Goal: Contribute content: Add original content to the website for others to see

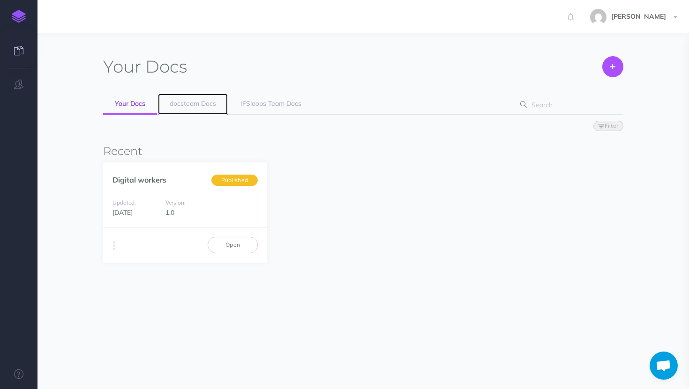
click at [206, 106] on span "docsteam Docs" at bounding box center [193, 103] width 46 height 8
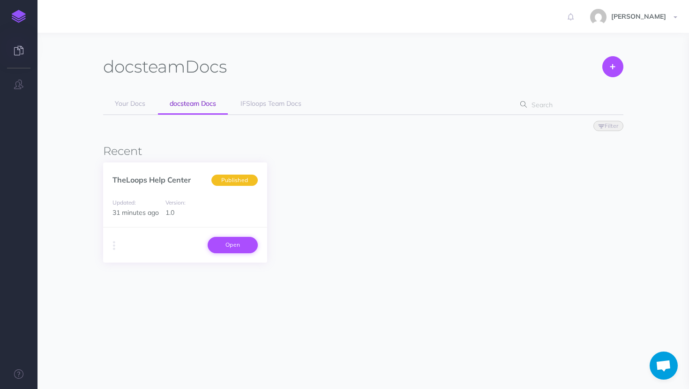
click at [242, 246] on link "Open" at bounding box center [232, 245] width 50 height 16
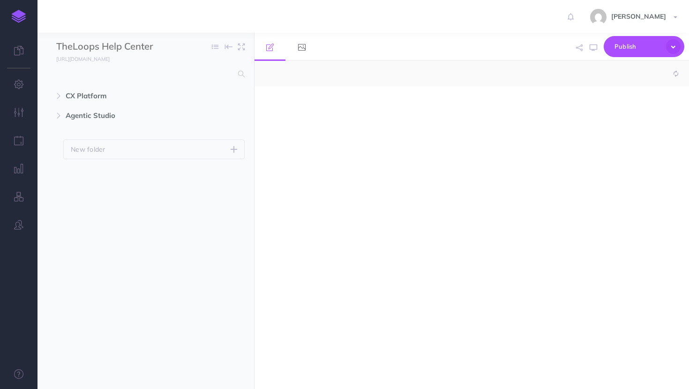
select select "null"
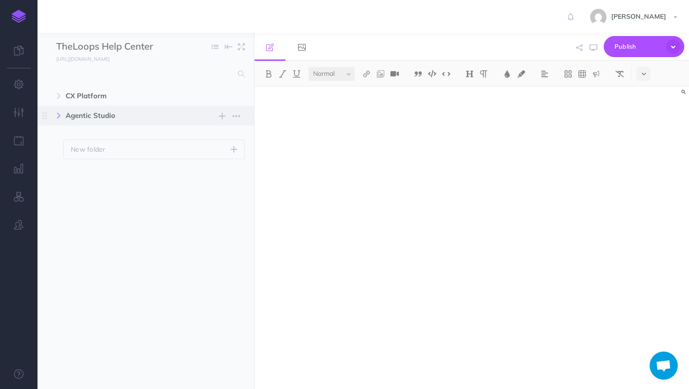
click at [63, 115] on button "button" at bounding box center [58, 115] width 17 height 11
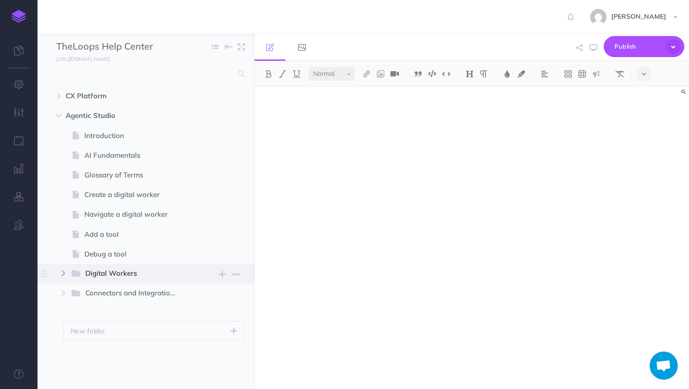
click at [67, 274] on button "button" at bounding box center [63, 273] width 17 height 11
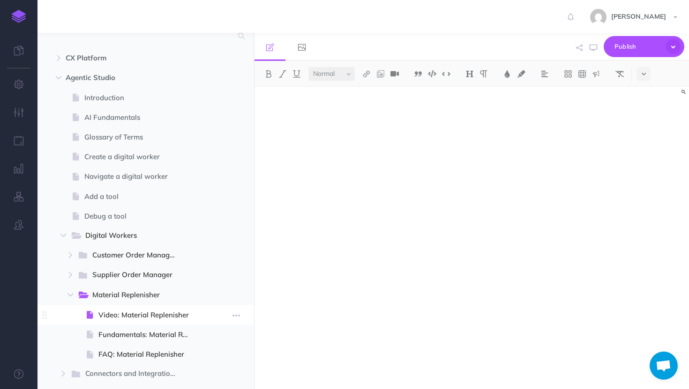
scroll to position [65, 0]
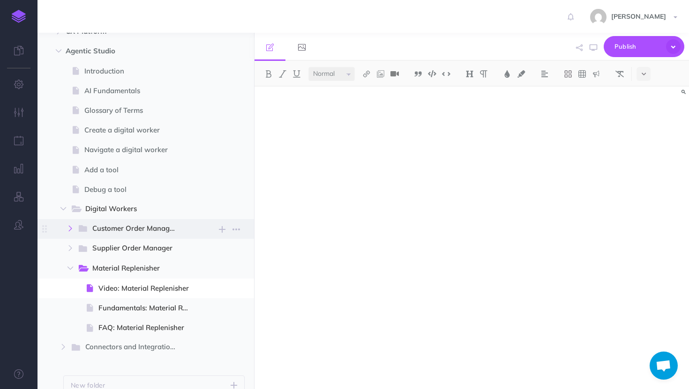
click at [73, 226] on button "button" at bounding box center [70, 228] width 17 height 11
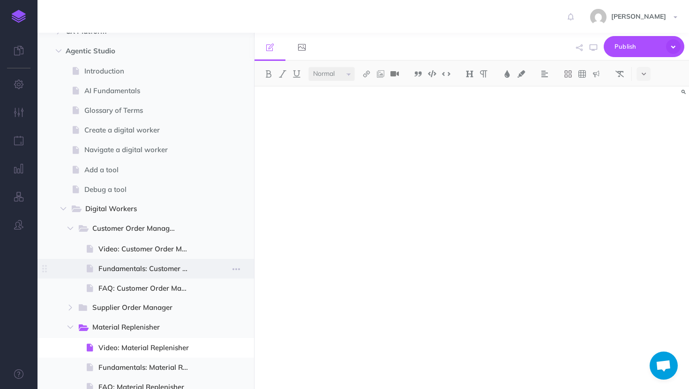
click at [149, 270] on span "Fundamentals: Customer Order Manager" at bounding box center [147, 268] width 99 height 11
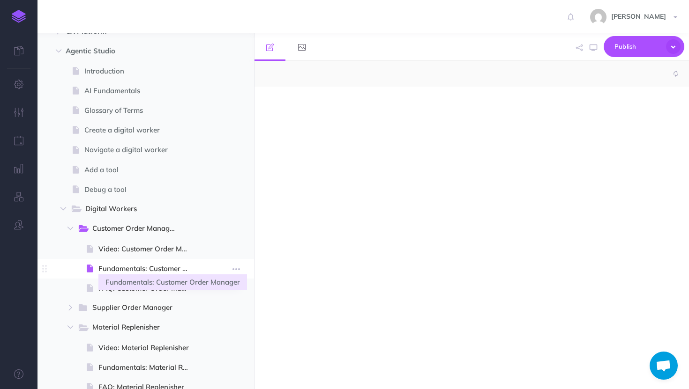
select select "null"
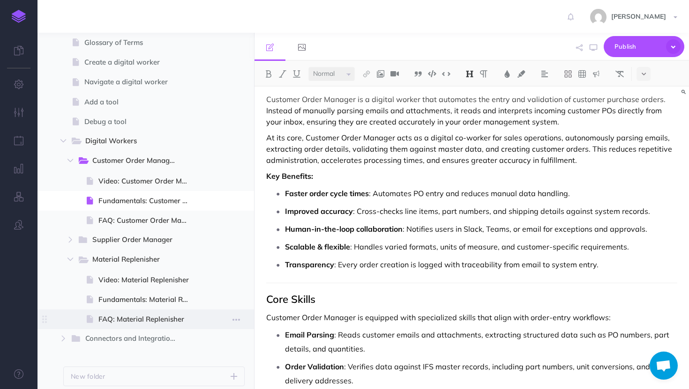
scroll to position [167, 0]
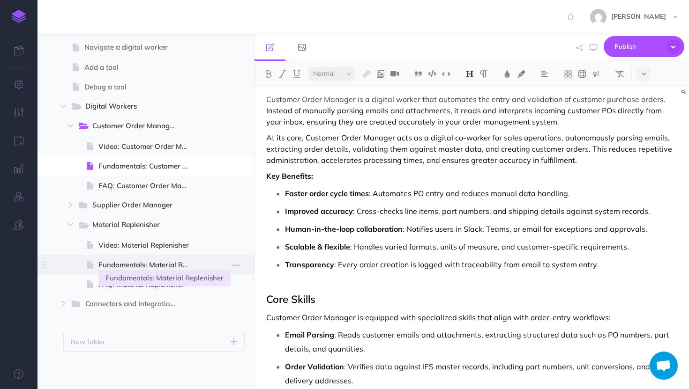
click at [153, 264] on span "Fundamentals: Material Replenisher" at bounding box center [147, 264] width 99 height 11
select select "null"
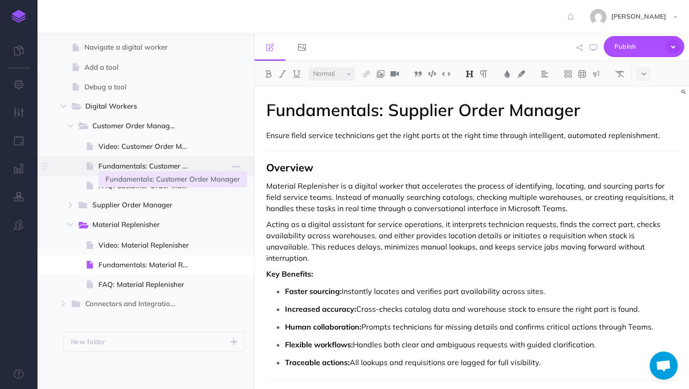
click at [133, 164] on span "Fundamentals: Customer Order Manager" at bounding box center [147, 166] width 99 height 11
select select "null"
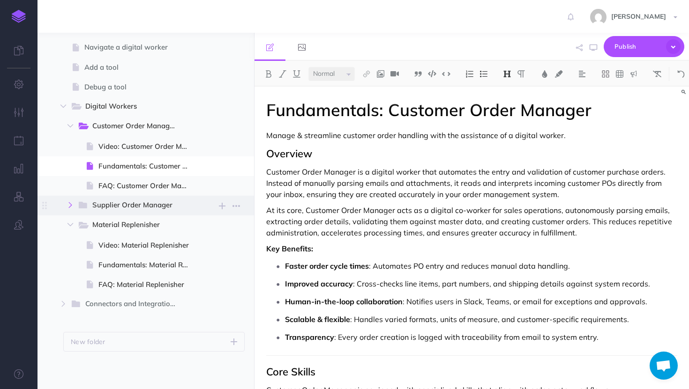
click at [68, 203] on icon "button" at bounding box center [70, 205] width 6 height 6
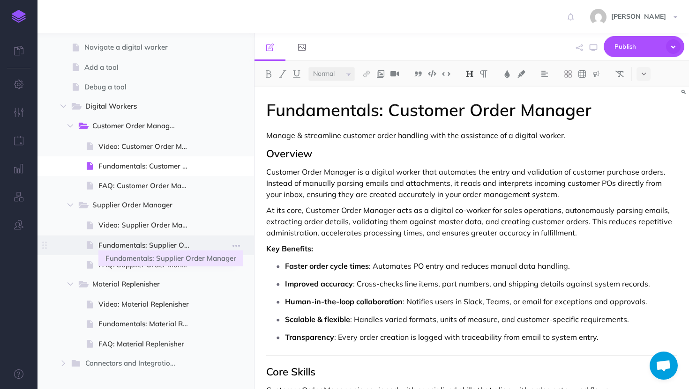
click at [128, 245] on span "Fundamentals: Supplier Order Manager" at bounding box center [147, 245] width 99 height 11
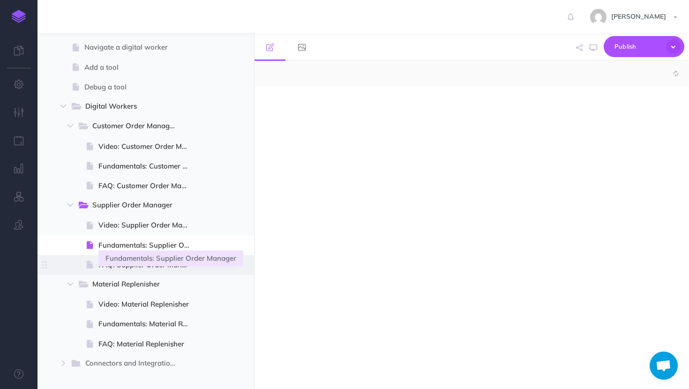
select select "null"
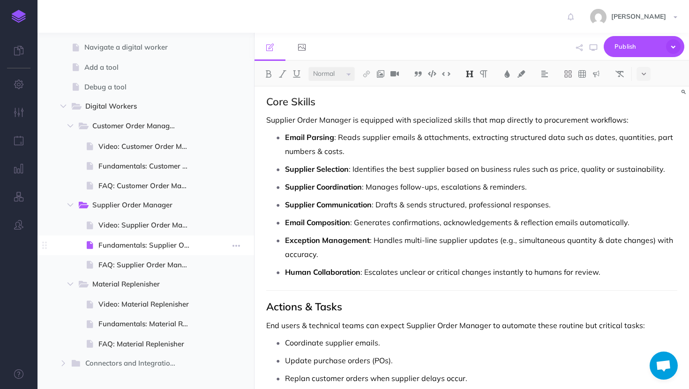
scroll to position [250, 0]
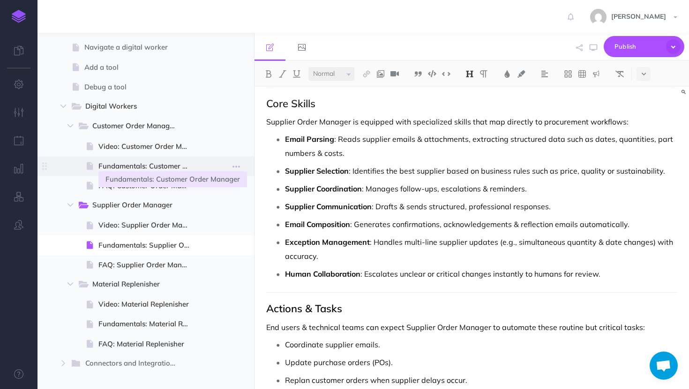
click at [124, 169] on span "Fundamentals: Customer Order Manager" at bounding box center [147, 166] width 99 height 11
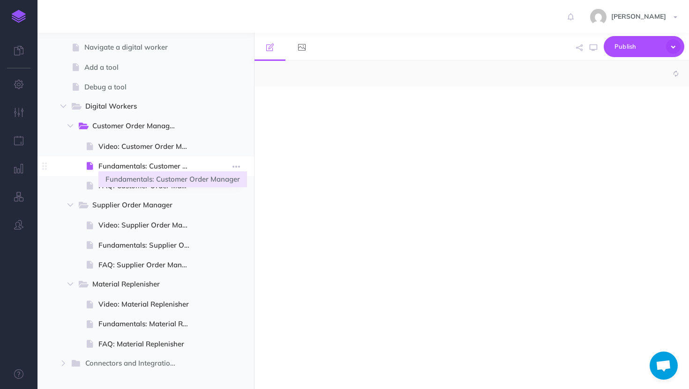
select select "null"
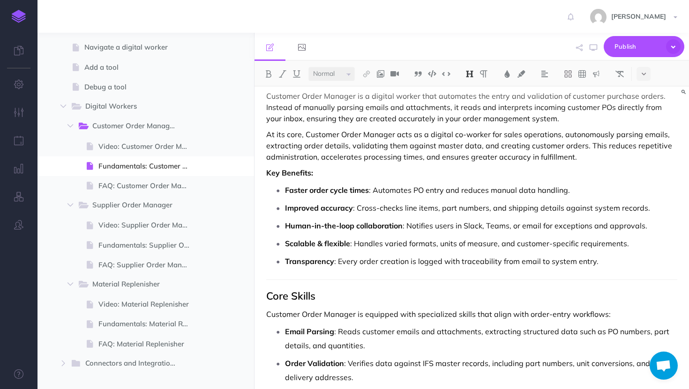
scroll to position [92, 0]
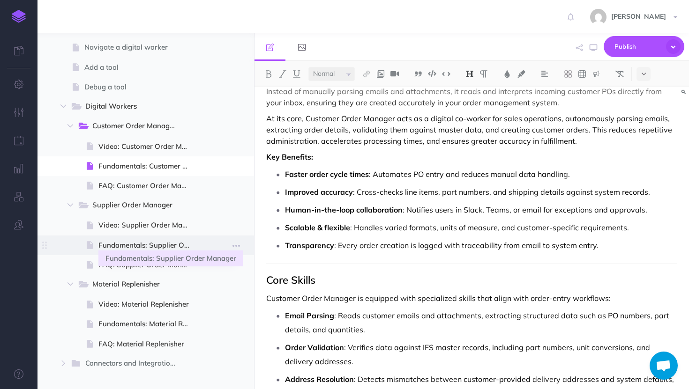
click at [125, 247] on span "Fundamentals: Supplier Order Manager" at bounding box center [147, 245] width 99 height 11
select select "null"
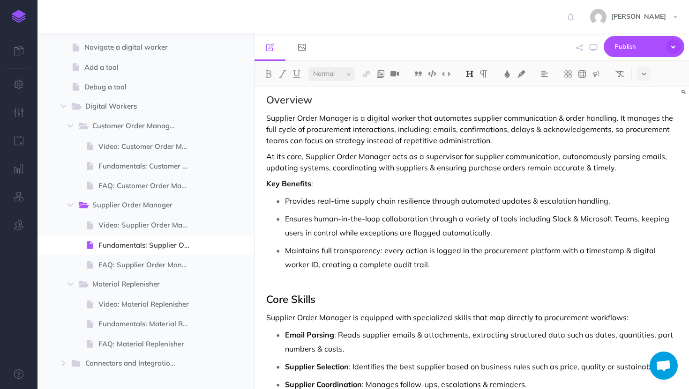
scroll to position [62, 0]
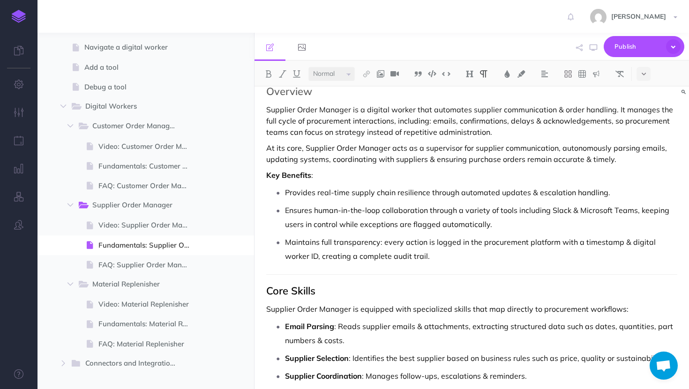
click at [392, 194] on p "Provides real-time supply chain resilience through automated updates & escalati…" at bounding box center [481, 192] width 392 height 14
drag, startPoint x: 427, startPoint y: 193, endPoint x: 282, endPoint y: 190, distance: 145.2
click at [285, 190] on li "Provides real-time supply chain resilience through automated updates & escalati…" at bounding box center [481, 192] width 392 height 14
click at [267, 78] on button at bounding box center [268, 74] width 14 height 14
click at [392, 215] on p "Ensures human-in-the-loop collaboration through a variety of tools including Sl…" at bounding box center [481, 217] width 392 height 28
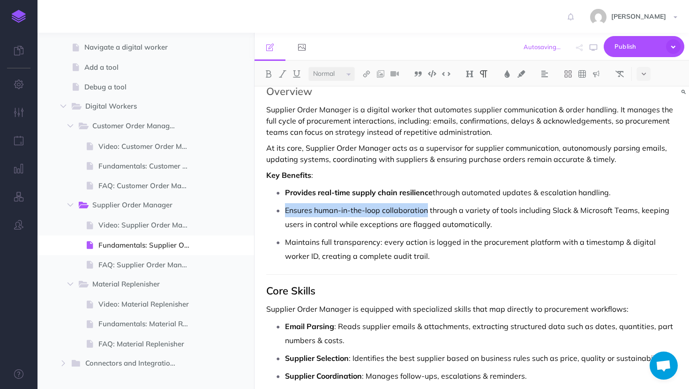
drag, startPoint x: 428, startPoint y: 210, endPoint x: 281, endPoint y: 211, distance: 147.1
click at [285, 211] on li "Ensures human-in-the-loop collaboration through a variety of tools including Sl…" at bounding box center [481, 217] width 392 height 28
click at [267, 78] on button at bounding box center [268, 74] width 14 height 14
click at [346, 248] on p "Maintains full transparency: every action is logged in the procurement platform…" at bounding box center [481, 249] width 392 height 28
click at [378, 243] on p "Maintains full transparency: every action is logged in the procurement platform…" at bounding box center [481, 249] width 392 height 28
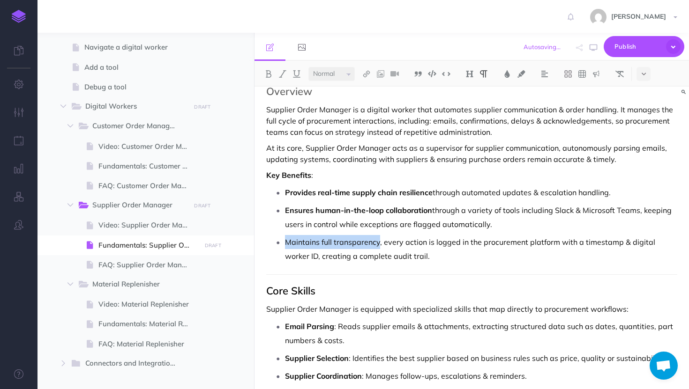
drag, startPoint x: 379, startPoint y: 244, endPoint x: 286, endPoint y: 238, distance: 93.4
click at [286, 238] on p "Maintains full transparency, every action is logged in the procurement platform…" at bounding box center [481, 249] width 392 height 28
click at [271, 72] on img at bounding box center [268, 73] width 8 height 7
click at [628, 46] on span "Publish" at bounding box center [637, 46] width 47 height 15
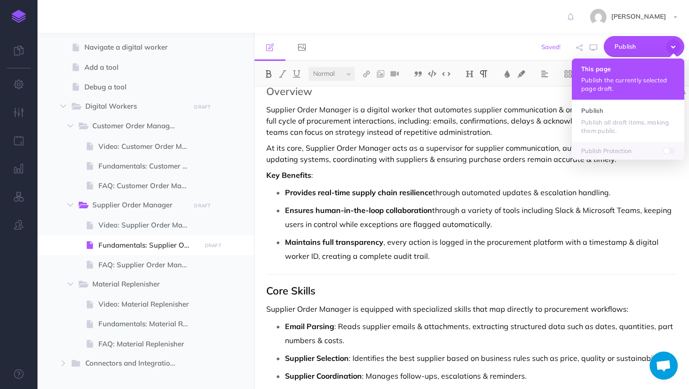
click at [592, 85] on p "Publish the currently selected page draft." at bounding box center [628, 84] width 94 height 17
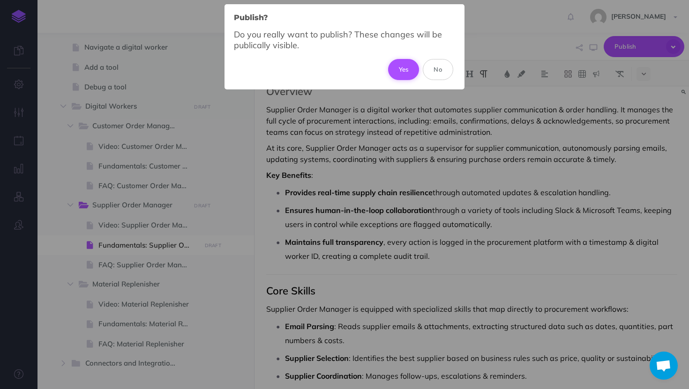
click at [400, 67] on button "Yes" at bounding box center [403, 69] width 31 height 21
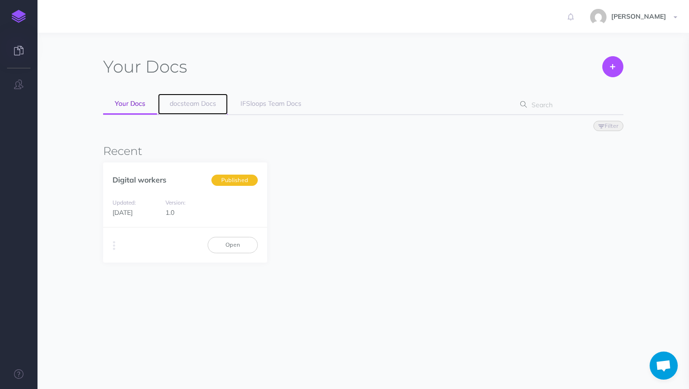
click at [207, 102] on span "docsteam Docs" at bounding box center [193, 103] width 46 height 8
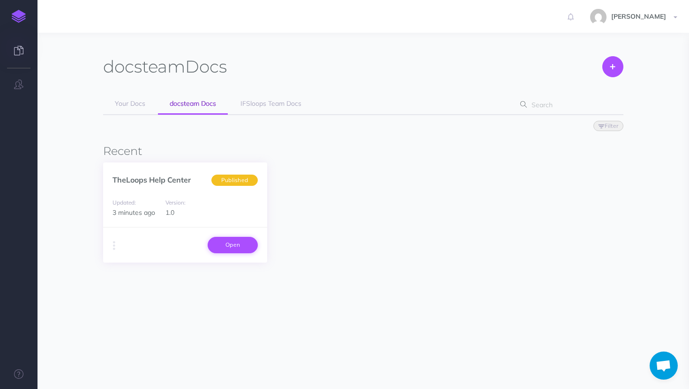
click at [227, 244] on link "Open" at bounding box center [232, 245] width 50 height 16
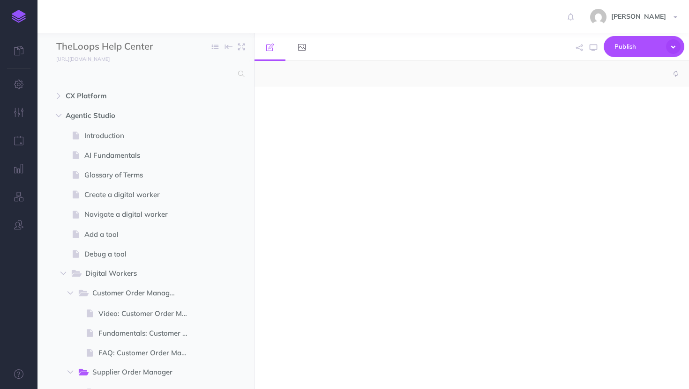
select select "null"
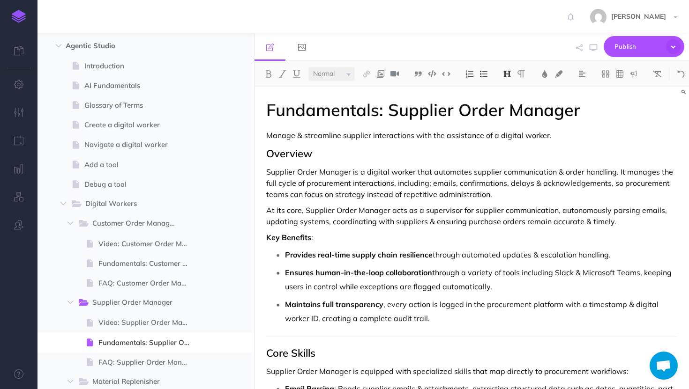
scroll to position [127, 0]
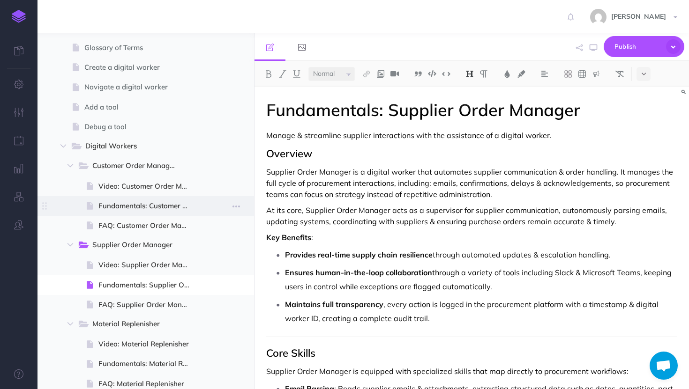
click at [148, 214] on span at bounding box center [145, 206] width 216 height 20
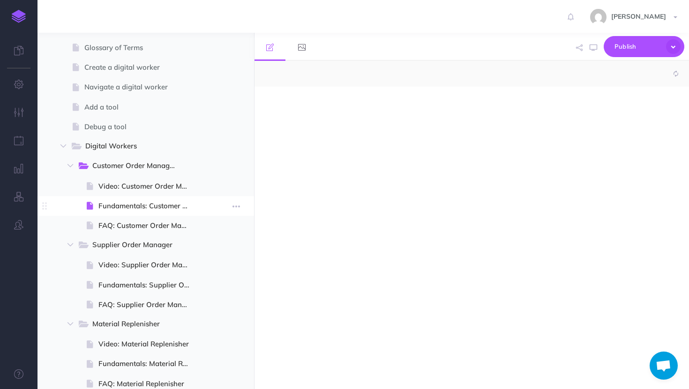
select select "null"
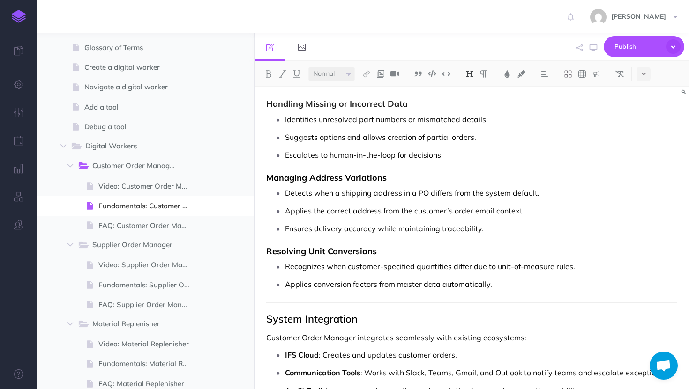
scroll to position [860, 0]
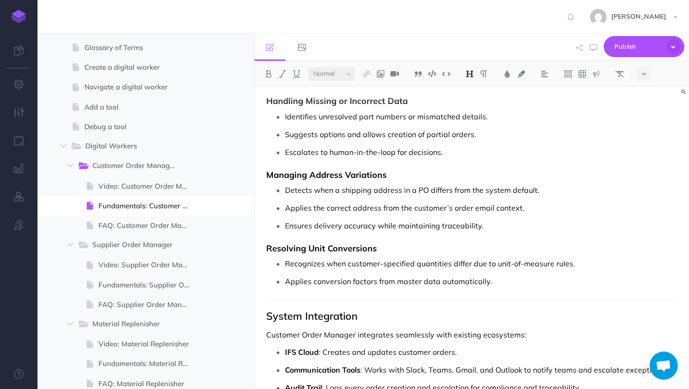
click at [503, 274] on p "Applies conversion factors from master data automatically." at bounding box center [481, 281] width 392 height 14
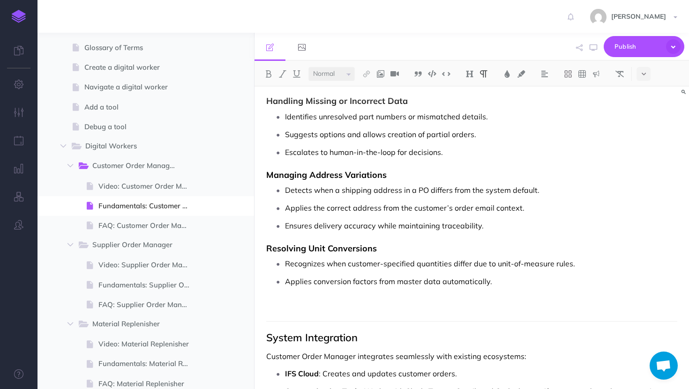
scroll to position [933, 0]
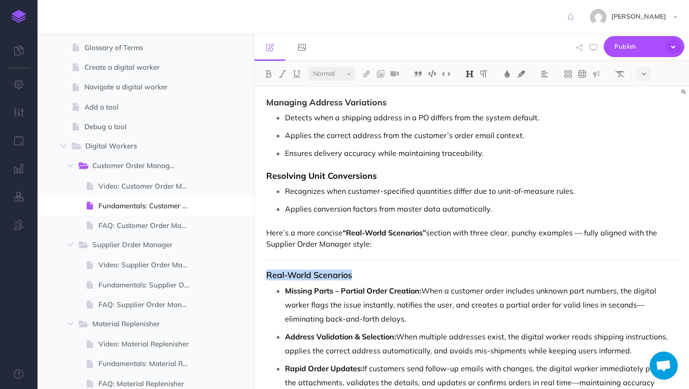
drag, startPoint x: 361, startPoint y: 265, endPoint x: 326, endPoint y: 253, distance: 36.4
click at [346, 228] on strong "“Real-World Scenarios”" at bounding box center [383, 232] width 83 height 9
drag, startPoint x: 378, startPoint y: 230, endPoint x: 258, endPoint y: 216, distance: 121.2
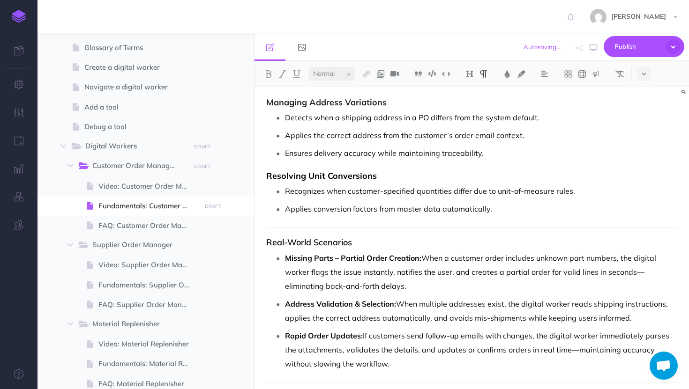
scroll to position [951, 0]
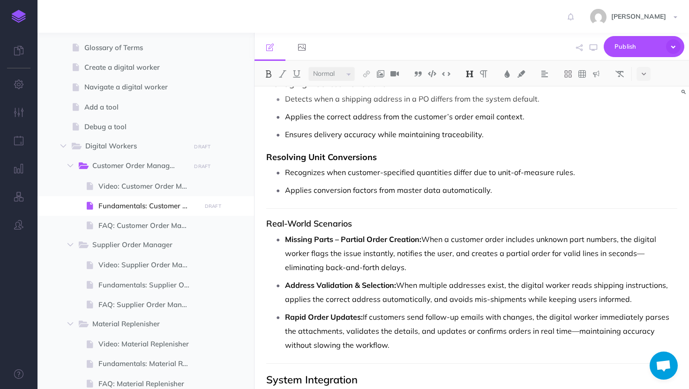
click at [374, 152] on strong "Resolving Unit Conversions" at bounding box center [321, 157] width 111 height 11
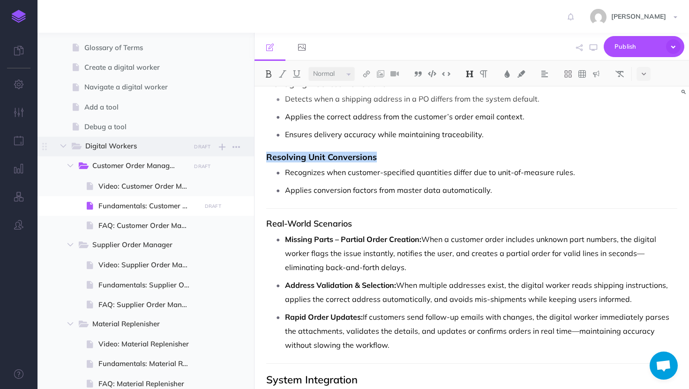
drag, startPoint x: 383, startPoint y: 143, endPoint x: 252, endPoint y: 142, distance: 130.7
click at [252, 142] on div "TheLoops Help Center Collapse all Expand all Expand to root folders [URL][DOMAI…" at bounding box center [362, 211] width 651 height 356
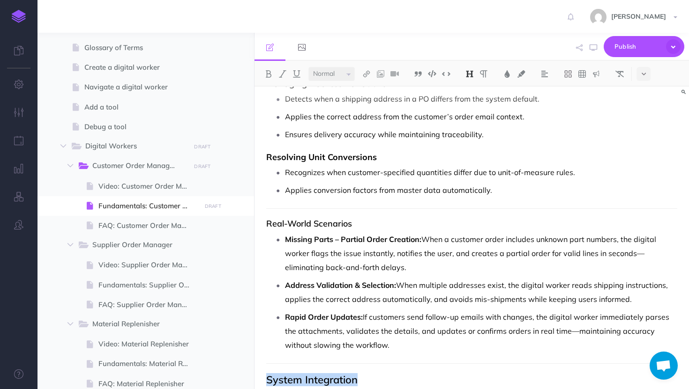
drag, startPoint x: 369, startPoint y: 369, endPoint x: 255, endPoint y: 358, distance: 114.7
copy h2 "System Integration"
drag, startPoint x: 352, startPoint y: 210, endPoint x: 254, endPoint y: 210, distance: 98.4
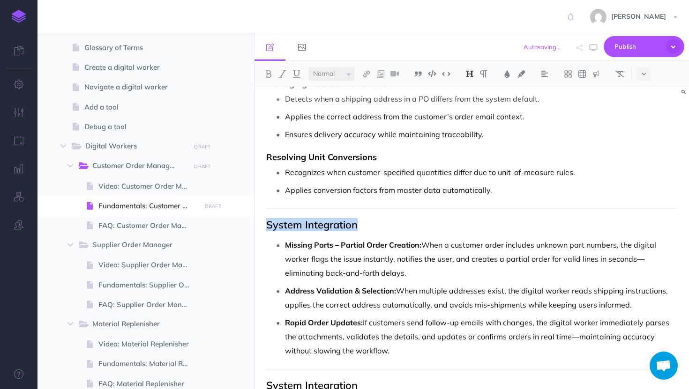
drag, startPoint x: 369, startPoint y: 206, endPoint x: 267, endPoint y: 210, distance: 101.7
click at [267, 219] on h2 "System Integration" at bounding box center [471, 224] width 411 height 11
click at [644, 53] on button "Publish" at bounding box center [643, 46] width 81 height 21
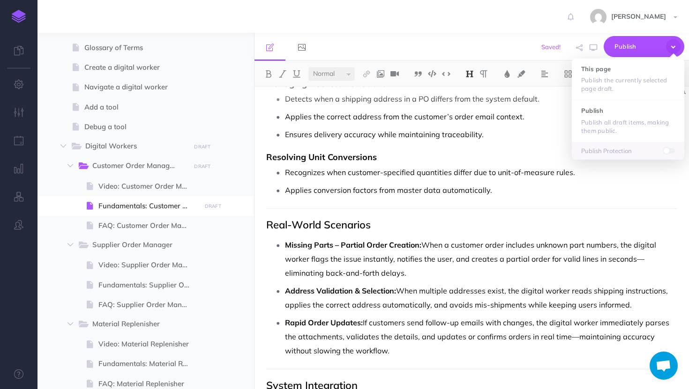
click at [506, 31] on div "[PERSON_NAME] Settings Account Settings Teams docsteam IFSloops Team Support Do…" at bounding box center [344, 16] width 674 height 33
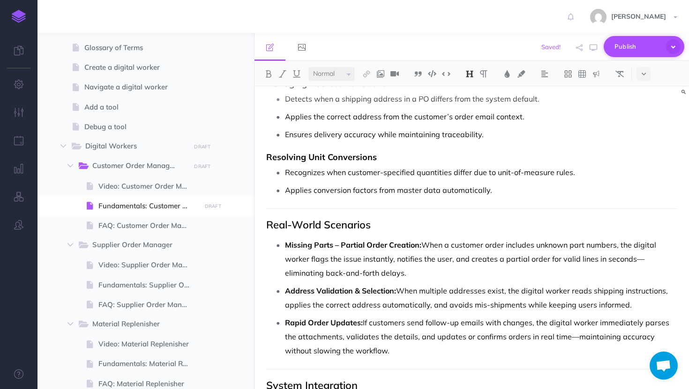
click at [636, 47] on span "Publish" at bounding box center [637, 46] width 47 height 15
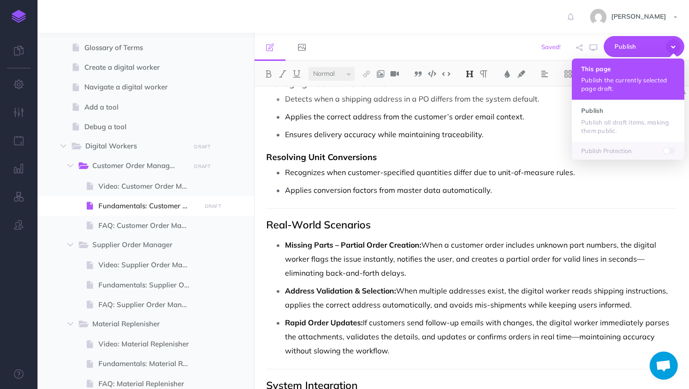
click at [622, 73] on button "This page Publish the currently selected page draft." at bounding box center [627, 79] width 112 height 41
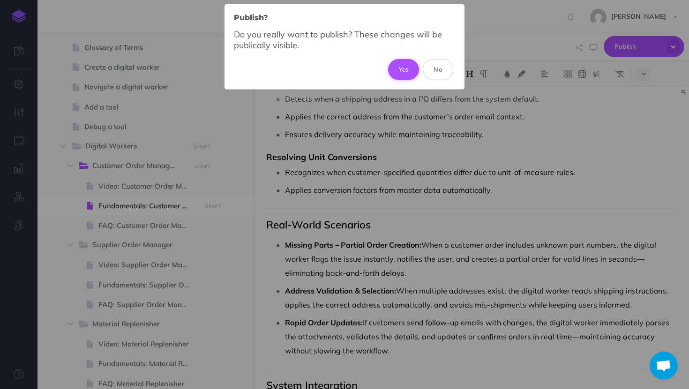
click at [402, 72] on button "Yes" at bounding box center [403, 69] width 31 height 21
